Goal: Communication & Community: Ask a question

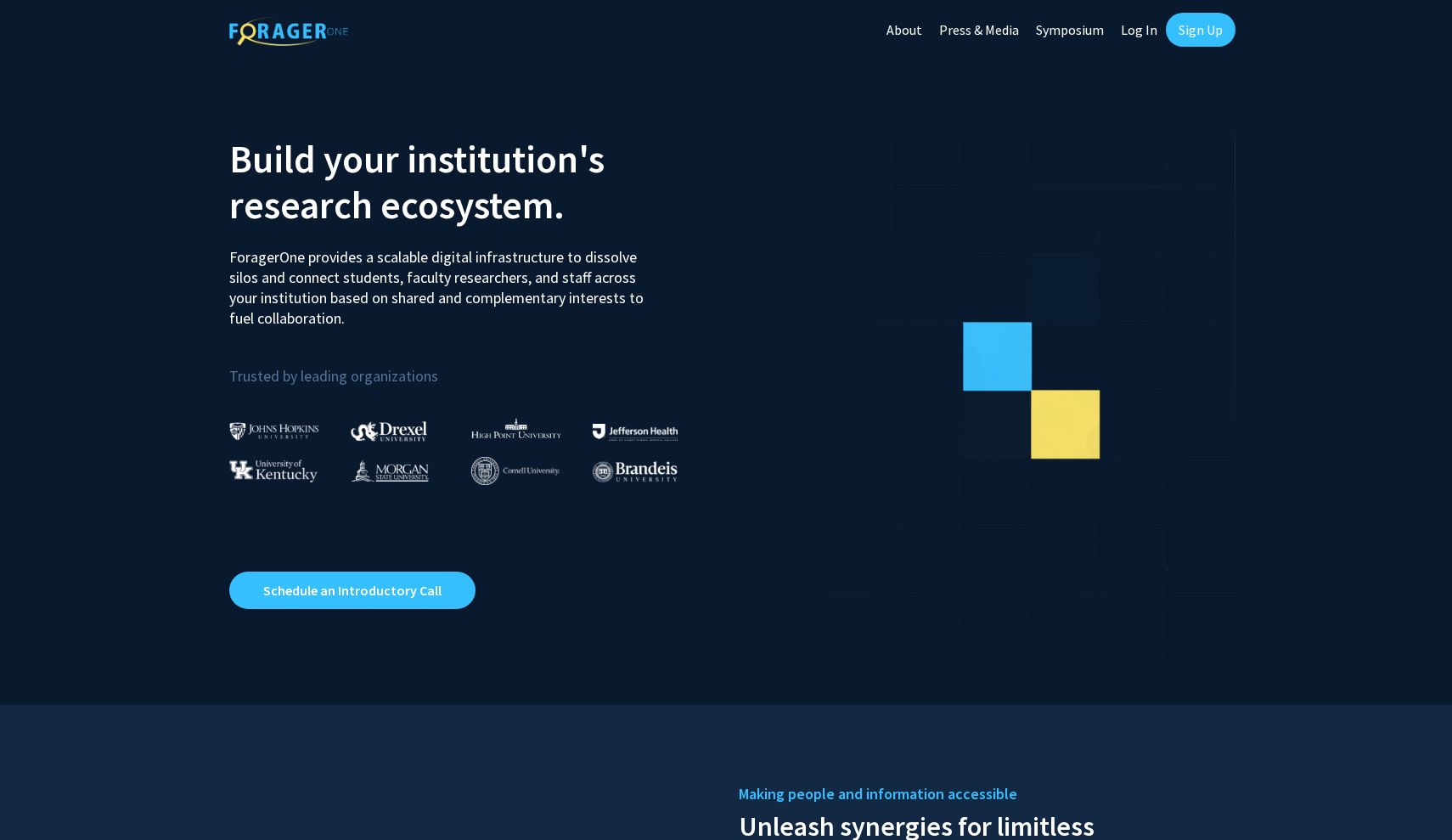
click at [1144, 23] on link "Log In" at bounding box center [1138, 30] width 53 height 60
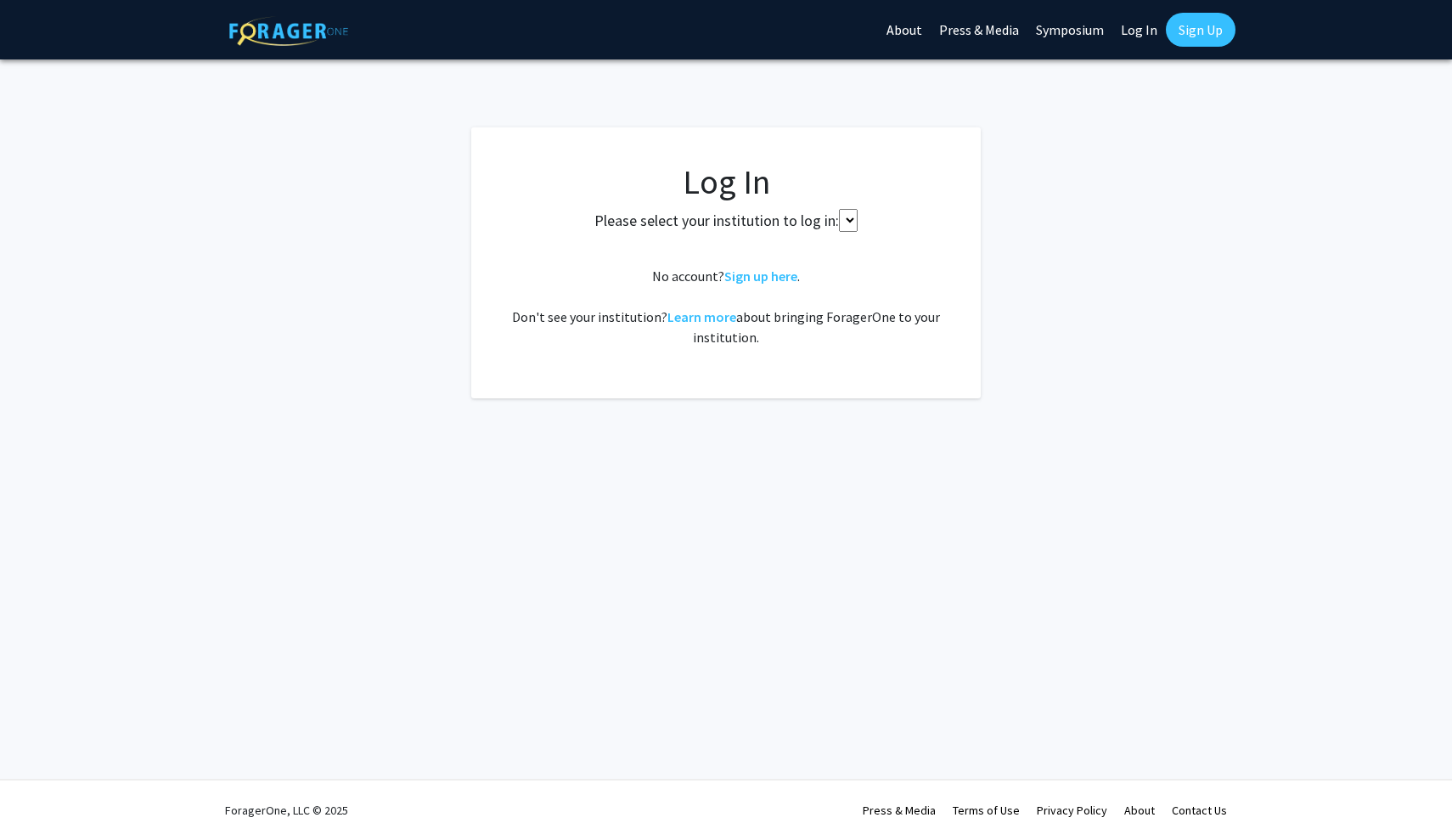
select select
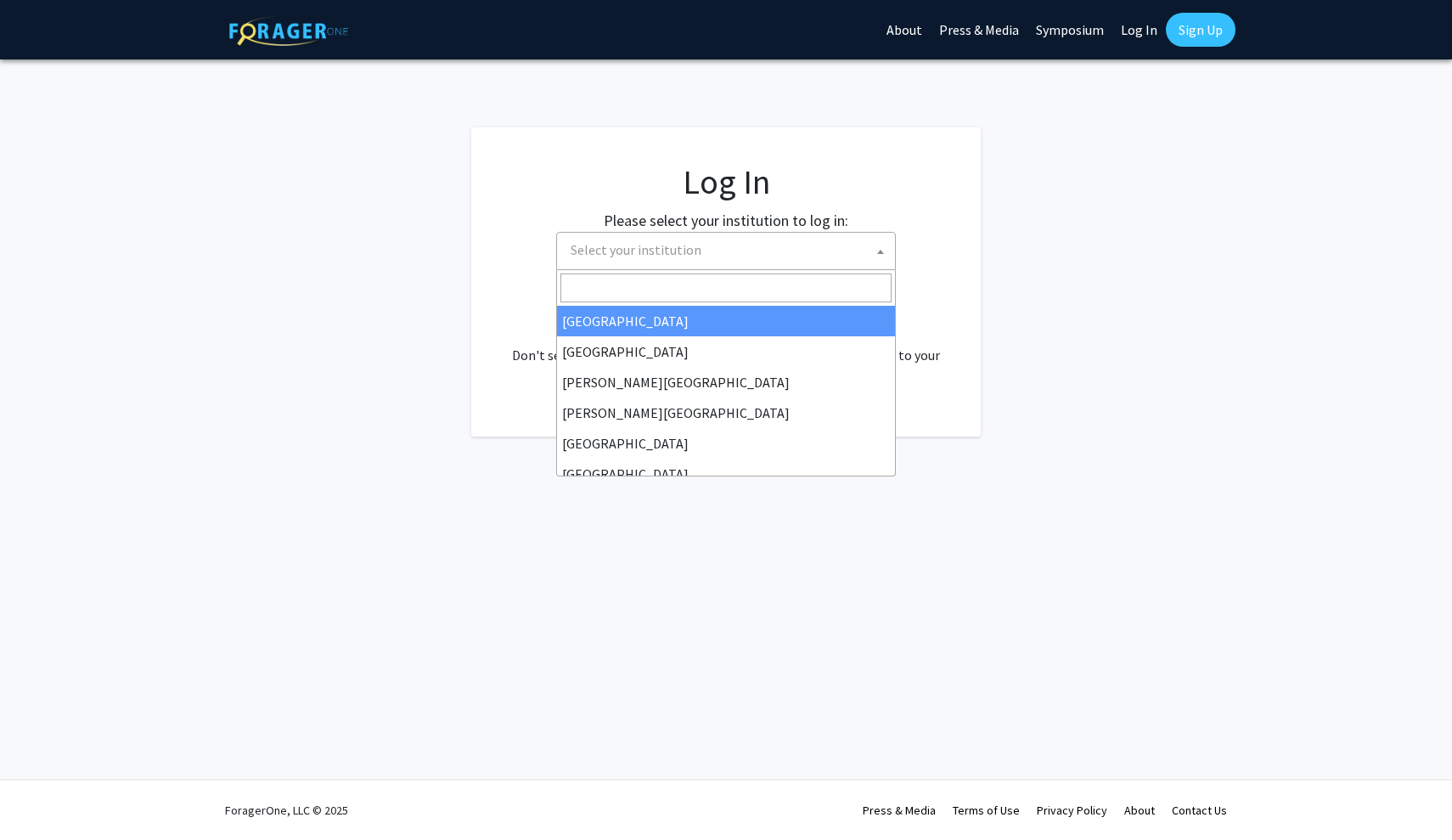
click at [651, 247] on span "Select your institution" at bounding box center [636, 249] width 131 height 17
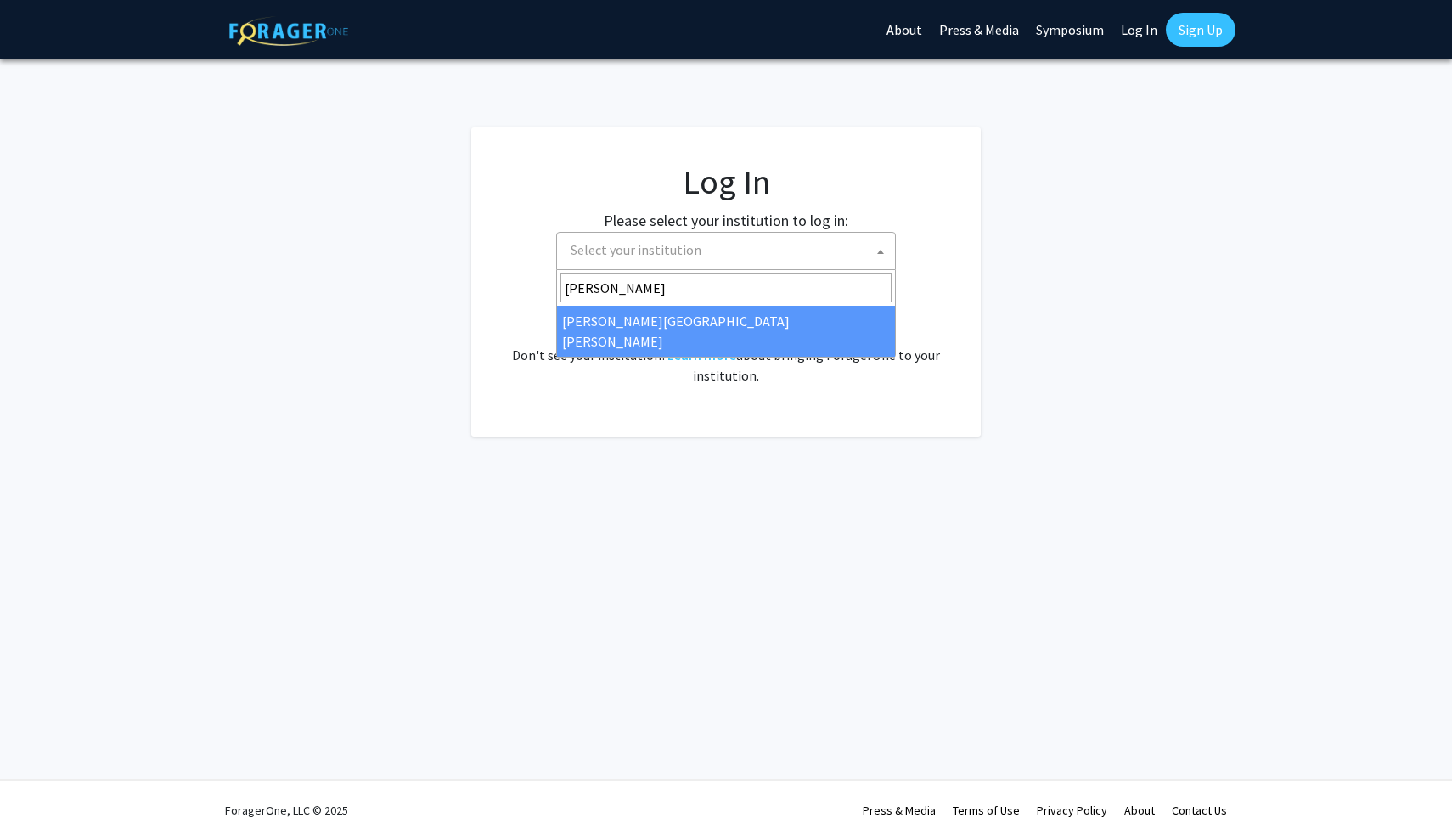
type input "[PERSON_NAME]"
select select "1"
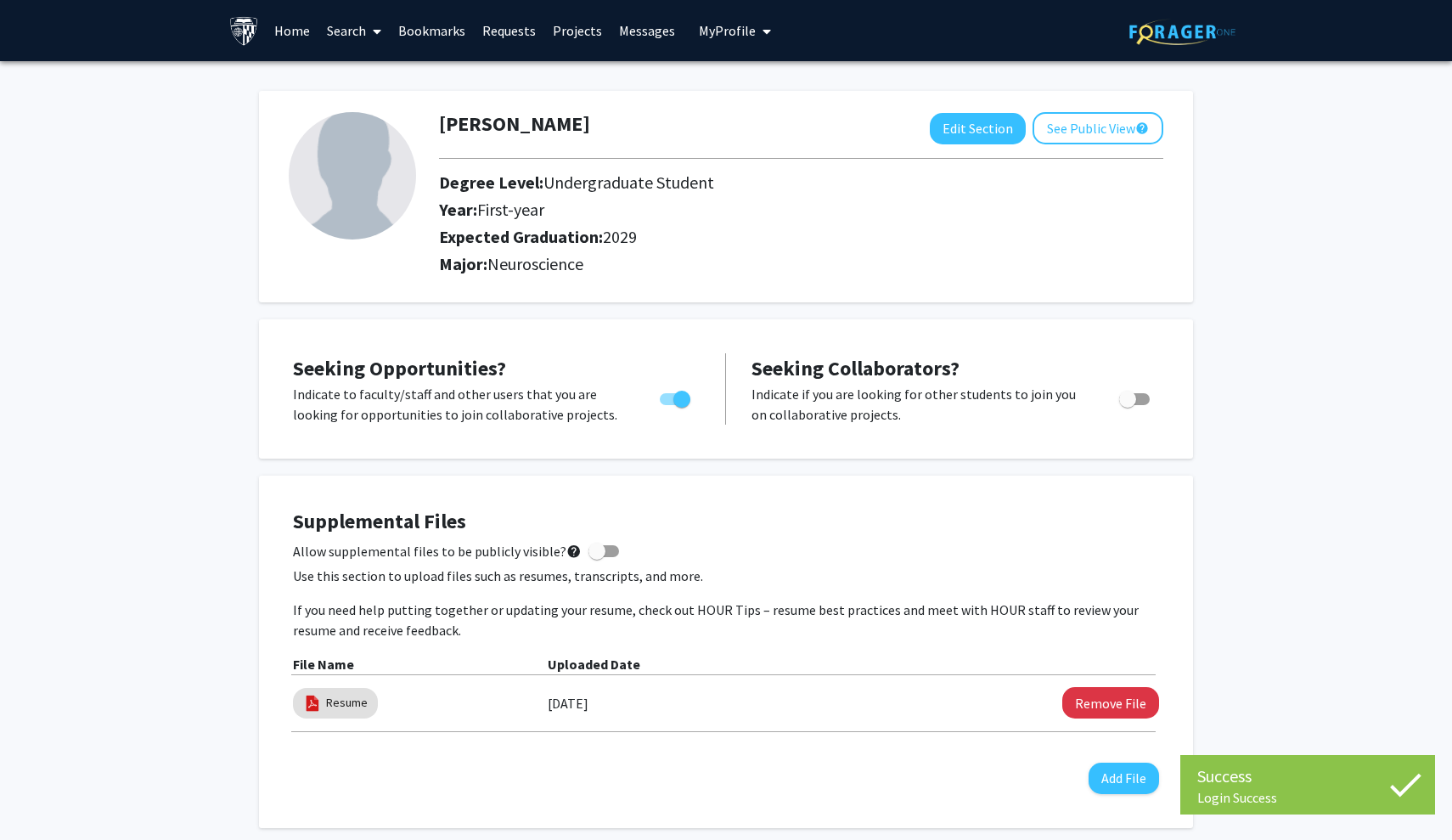
click at [634, 32] on link "Messages" at bounding box center [647, 31] width 73 height 60
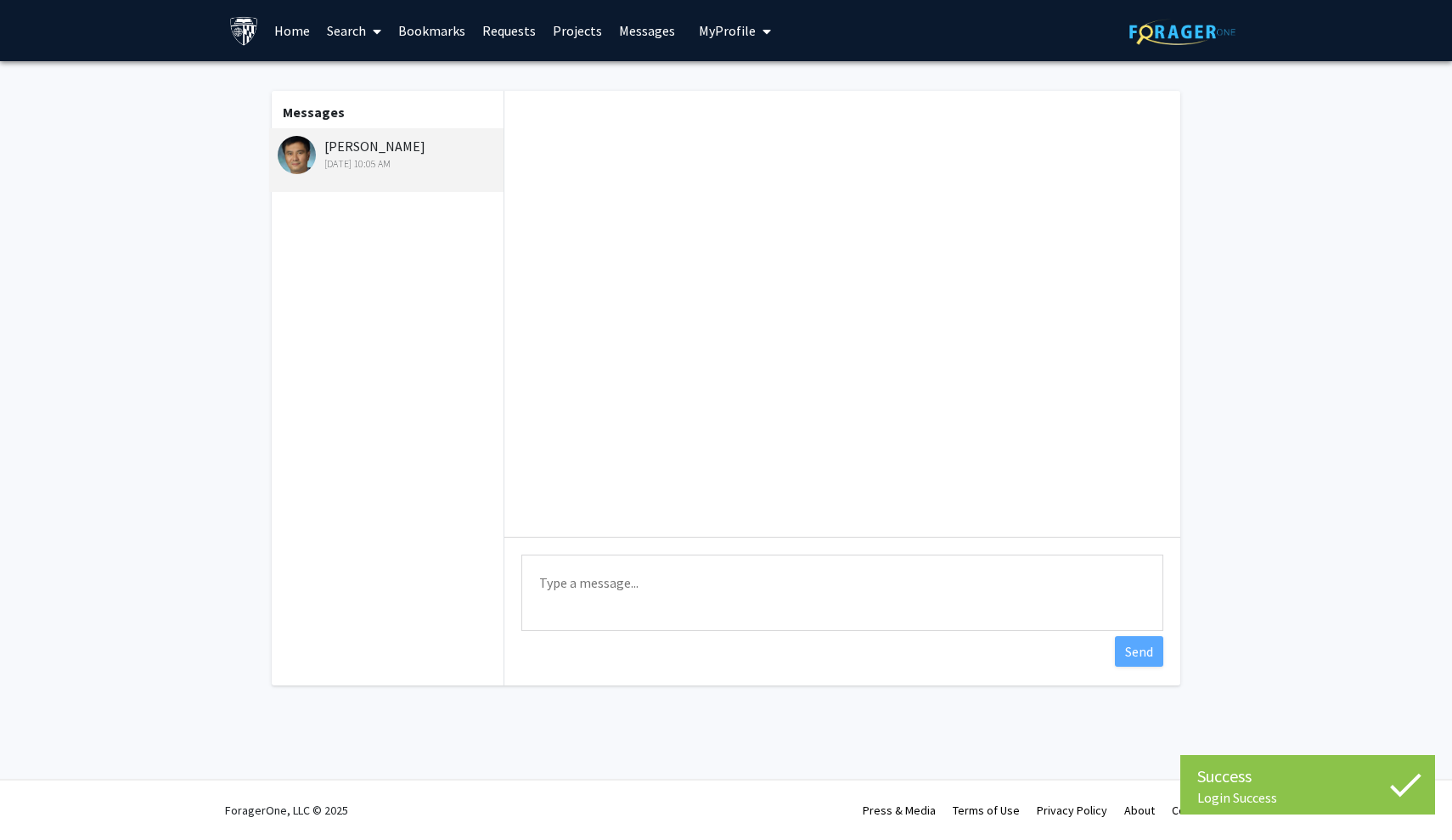
scroll to position [125, 0]
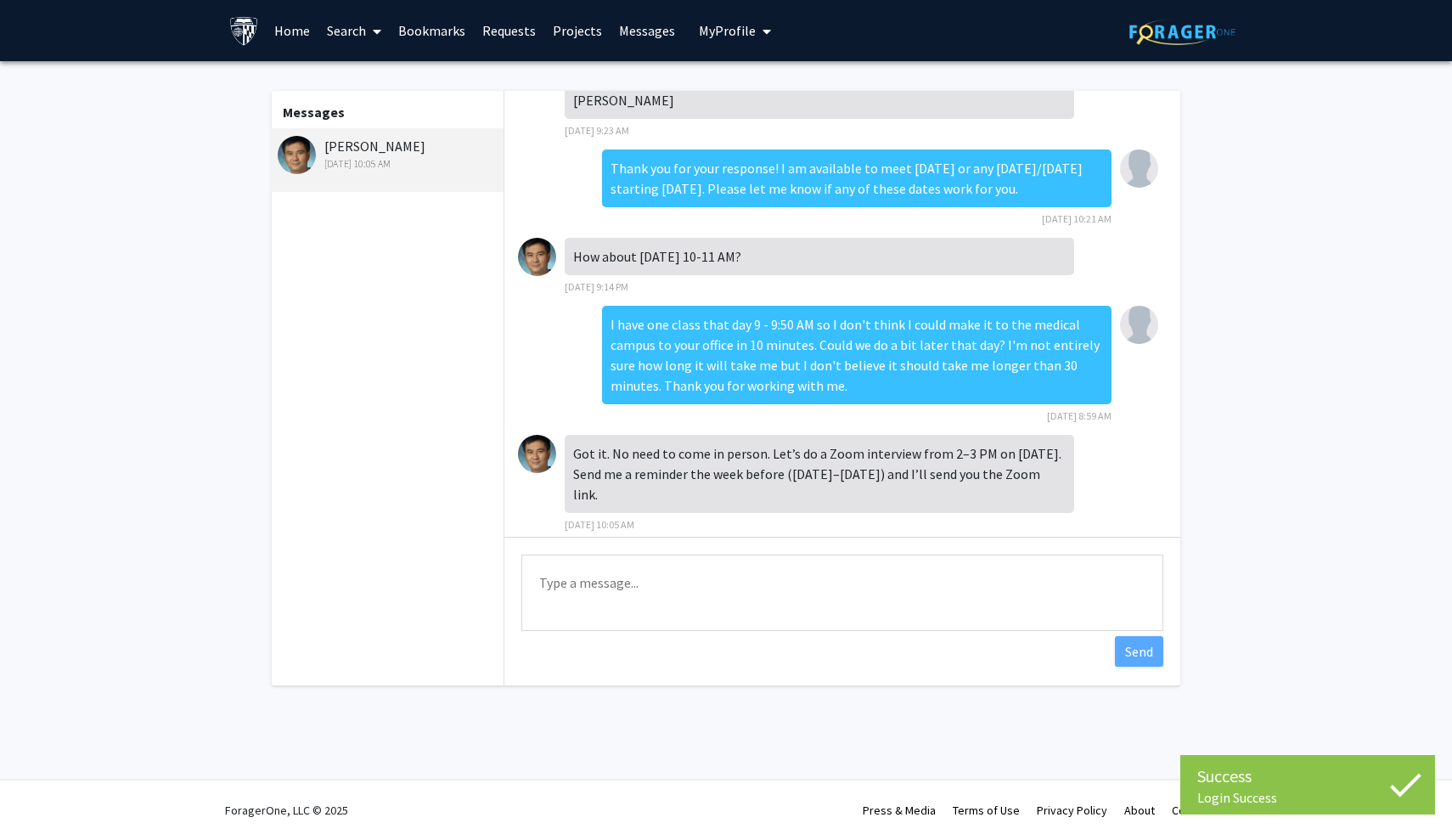
click at [678, 601] on textarea "Type a message" at bounding box center [842, 593] width 642 height 77
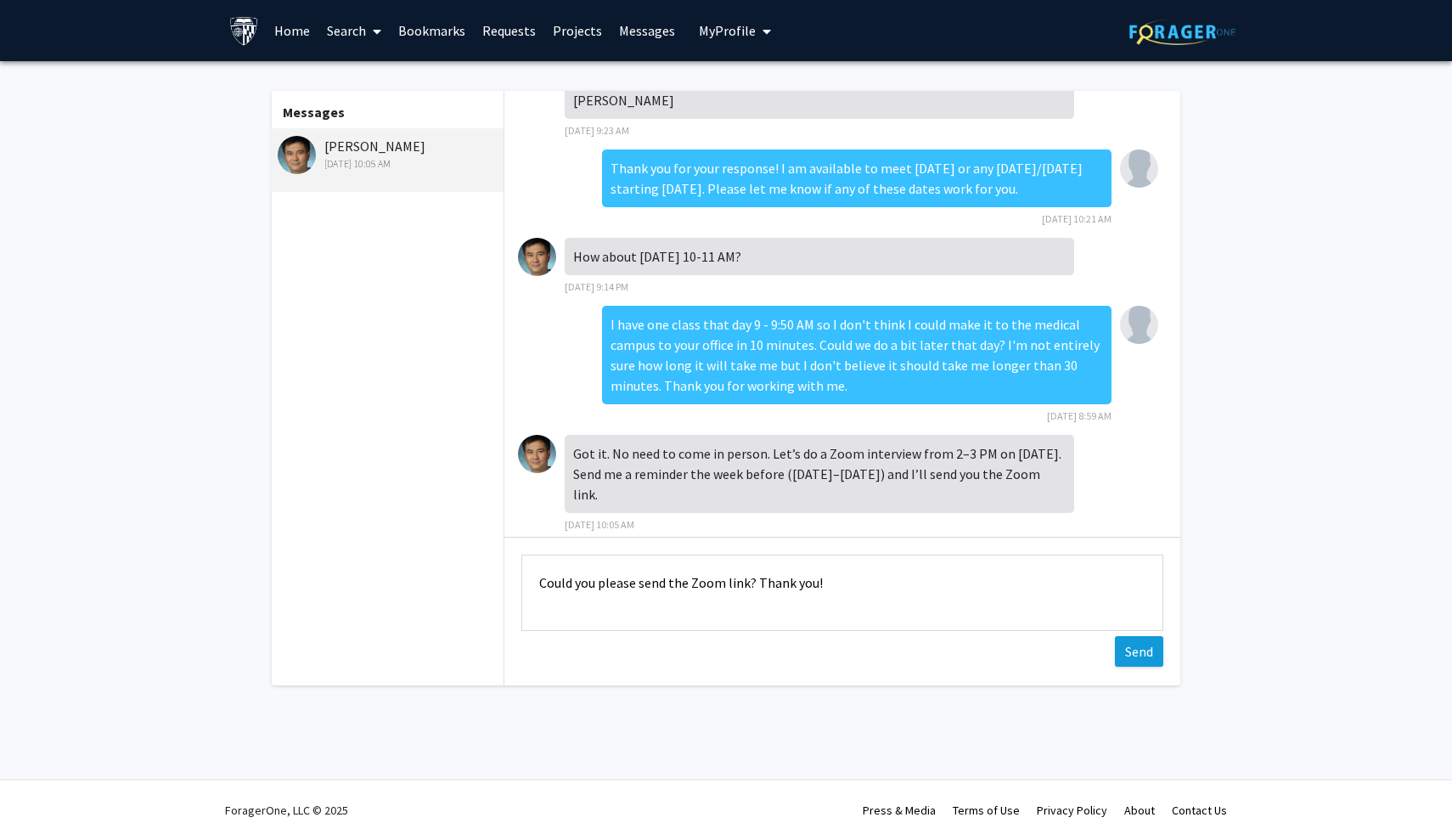
type textarea "Could you please send the Zoom link? Thank you!"
click at [1147, 650] on button "Send" at bounding box center [1139, 651] width 49 height 31
